Goal: Find specific page/section: Find specific page/section

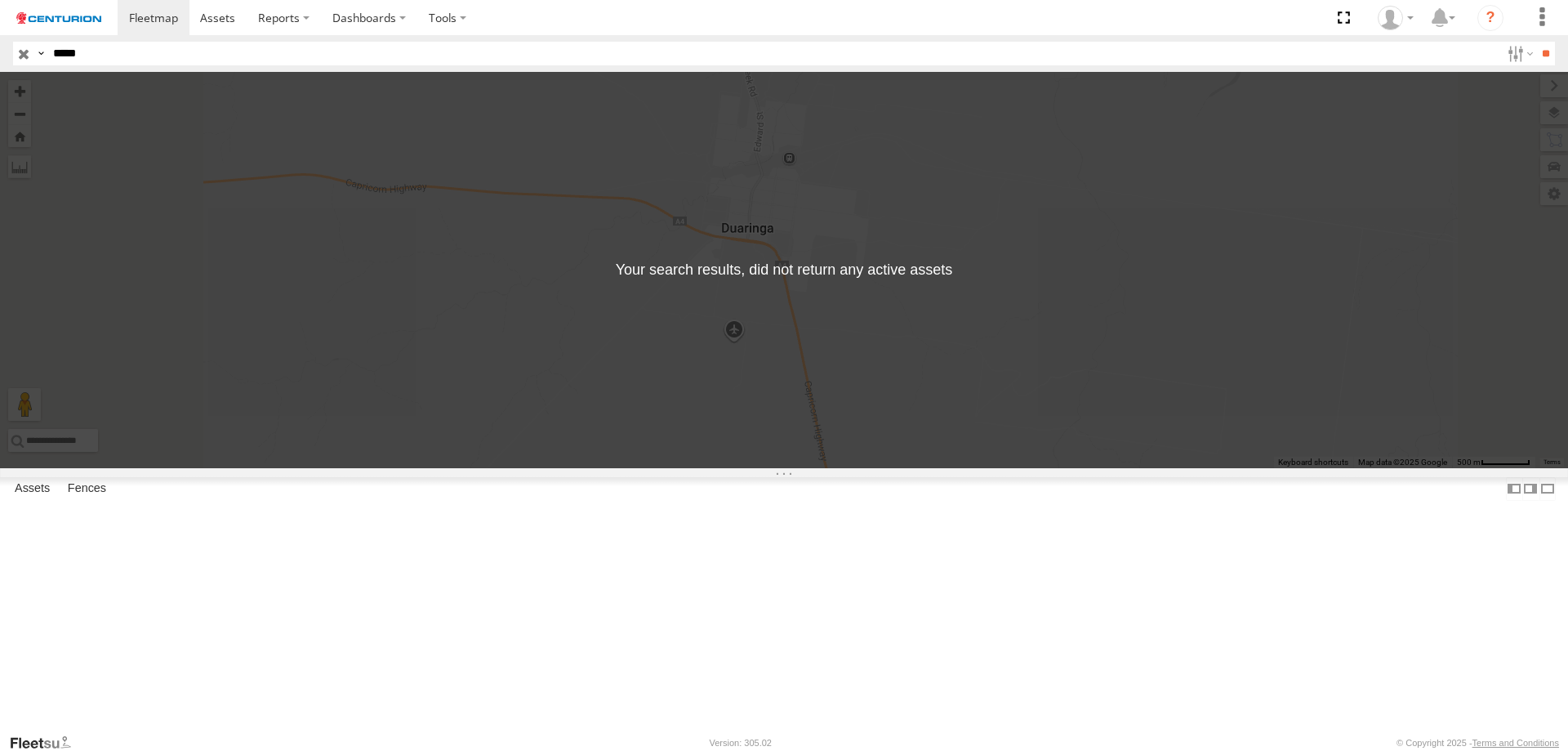
click at [27, 47] on header "Search Query Asset ID Asset Label Registration Manufacturer Model VIN Job ID" at bounding box center [784, 53] width 1568 height 37
drag, startPoint x: 103, startPoint y: 56, endPoint x: 0, endPoint y: 59, distance: 103.0
click at [0, 59] on header "Search Query Asset ID Asset Label Registration Manufacturer Model VIN Job ID" at bounding box center [784, 53] width 1568 height 37
type input "*****"
click at [1536, 42] on input "**" at bounding box center [1545, 54] width 19 height 24
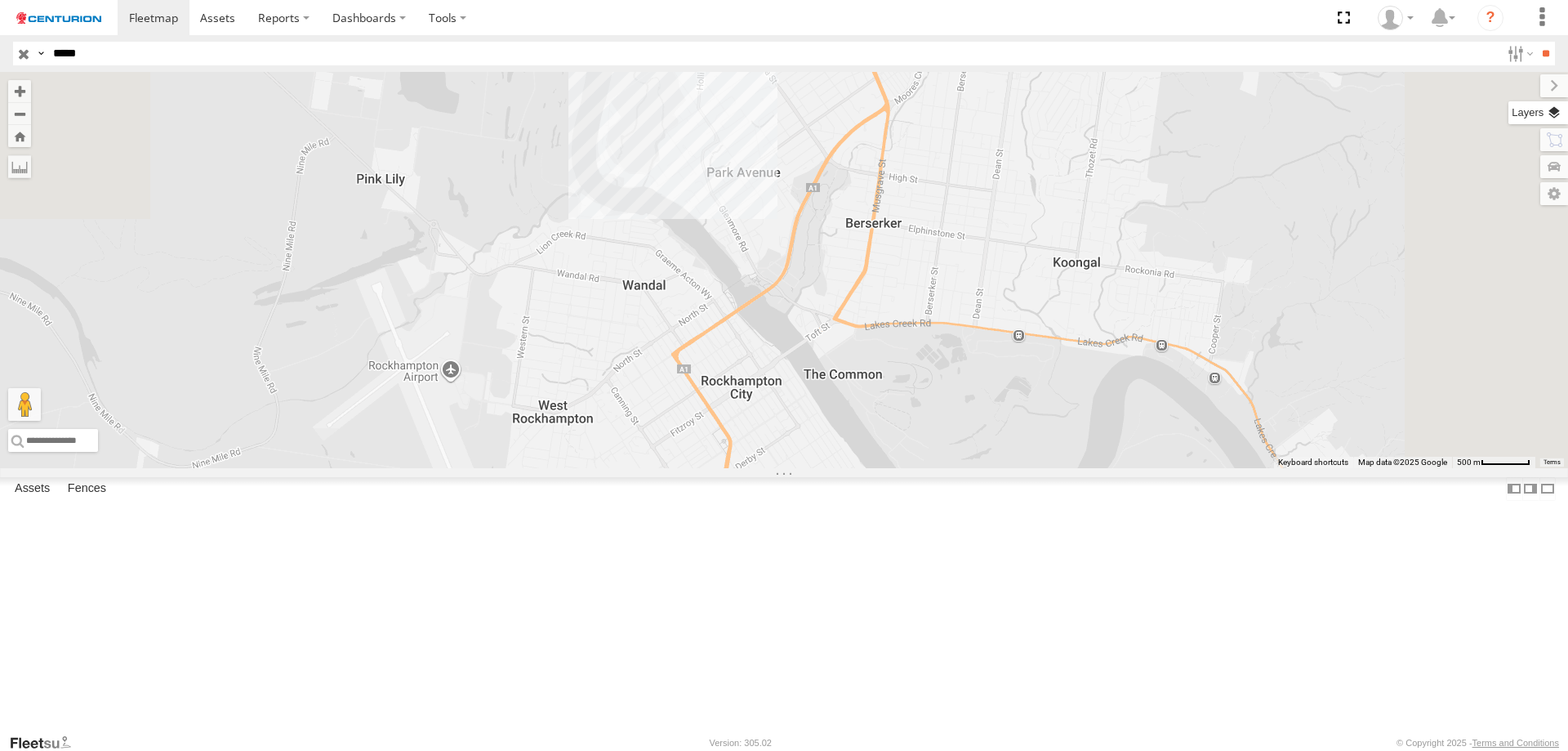
click at [1515, 109] on label at bounding box center [1538, 112] width 60 height 23
click at [0, 0] on span "Basemaps" at bounding box center [0, 0] width 0 height 0
click at [0, 0] on span "Satellite + Roadmap" at bounding box center [0, 0] width 0 height 0
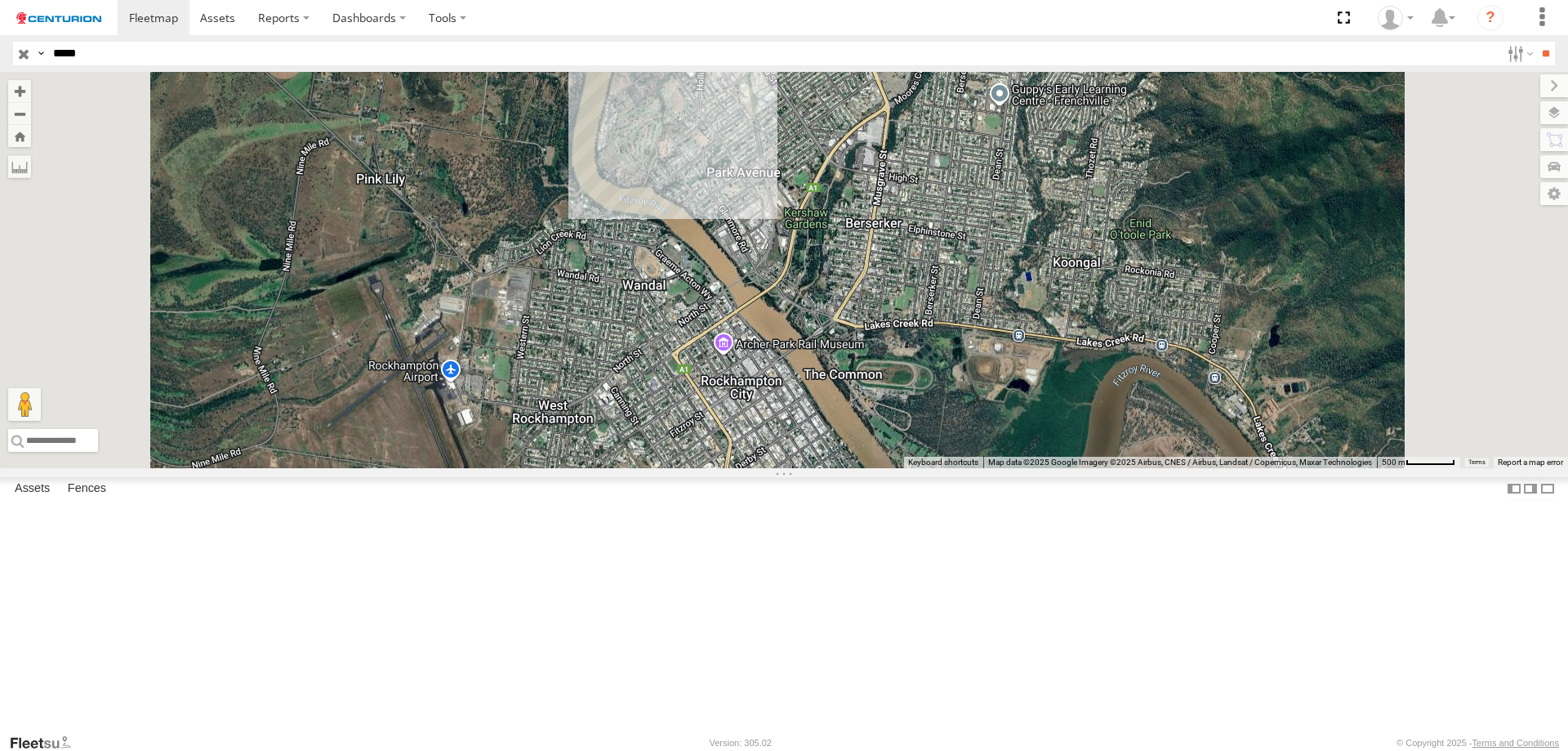
click at [1105, 320] on div "PM691" at bounding box center [784, 269] width 1568 height 396
click at [1513, 94] on label at bounding box center [1540, 85] width 55 height 23
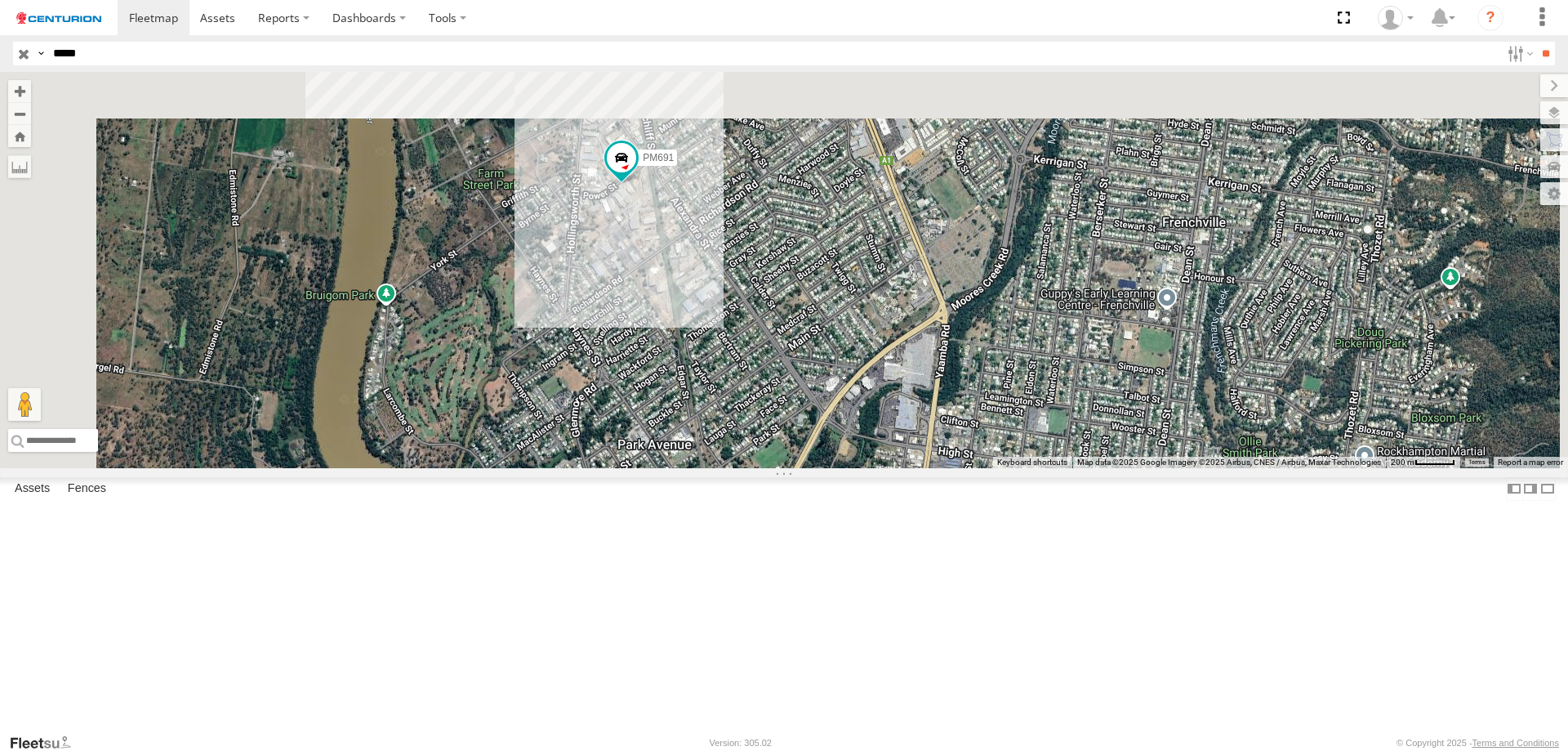
drag, startPoint x: 1001, startPoint y: 325, endPoint x: 1102, endPoint y: 652, distance: 342.2
click at [1102, 468] on div "PM691" at bounding box center [784, 269] width 1568 height 396
